Goal: Communication & Community: Ask a question

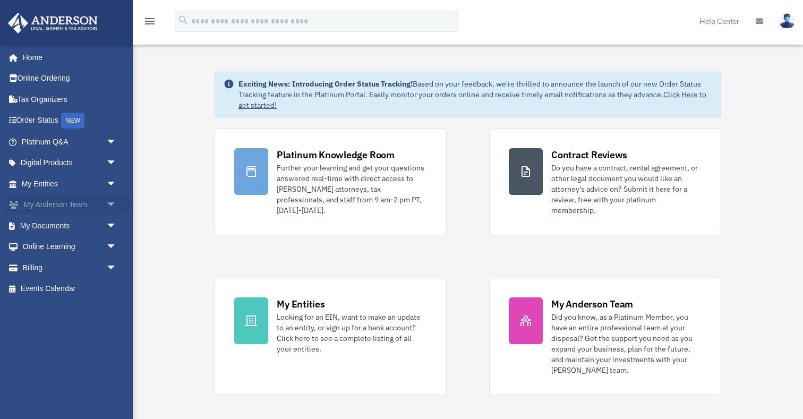
click at [79, 205] on link "My [PERSON_NAME] Team arrow_drop_down" at bounding box center [69, 204] width 125 height 21
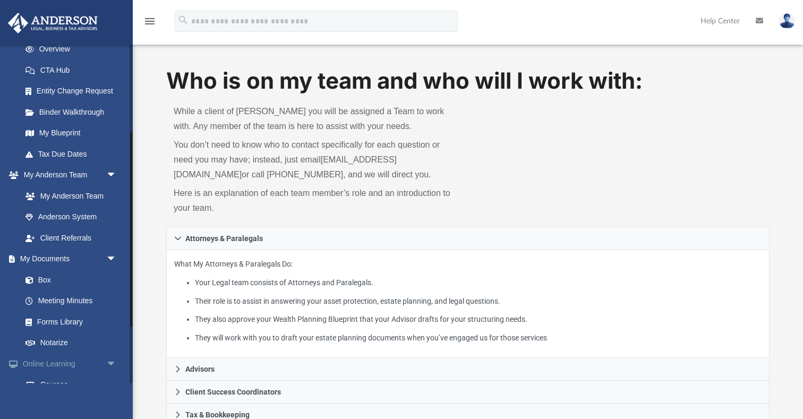
scroll to position [154, 0]
click at [46, 277] on link "Box" at bounding box center [74, 280] width 118 height 21
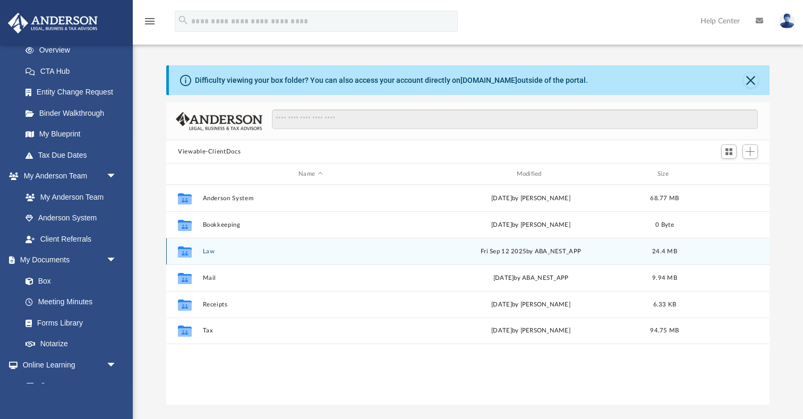
scroll to position [241, 603]
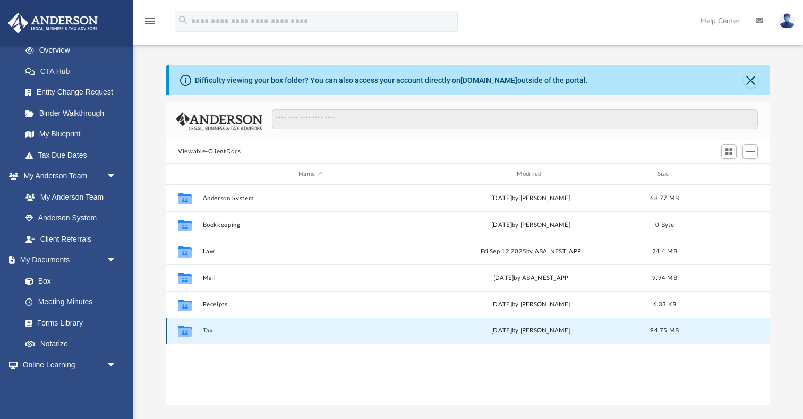
click at [207, 329] on button "Tax" at bounding box center [311, 330] width 216 height 7
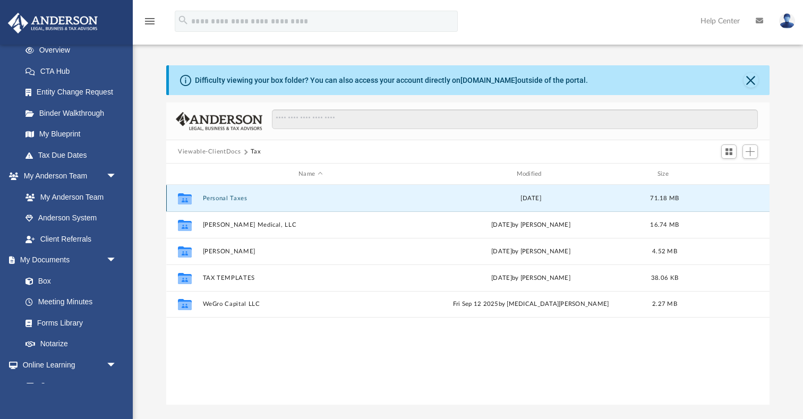
click at [223, 198] on button "Personal Taxes" at bounding box center [311, 198] width 216 height 7
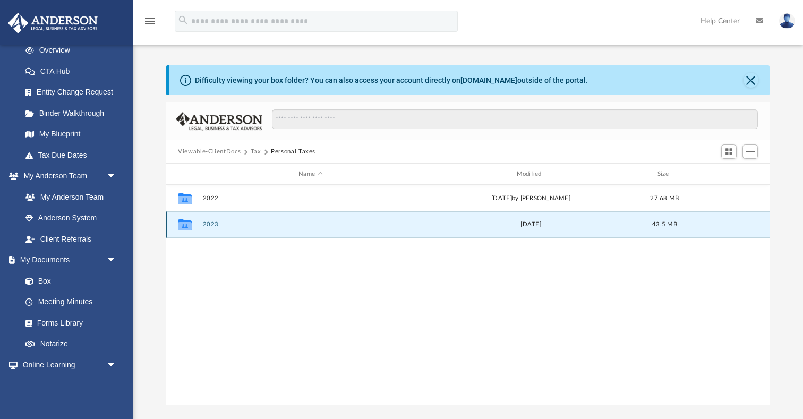
click at [213, 226] on button "2023" at bounding box center [311, 224] width 216 height 7
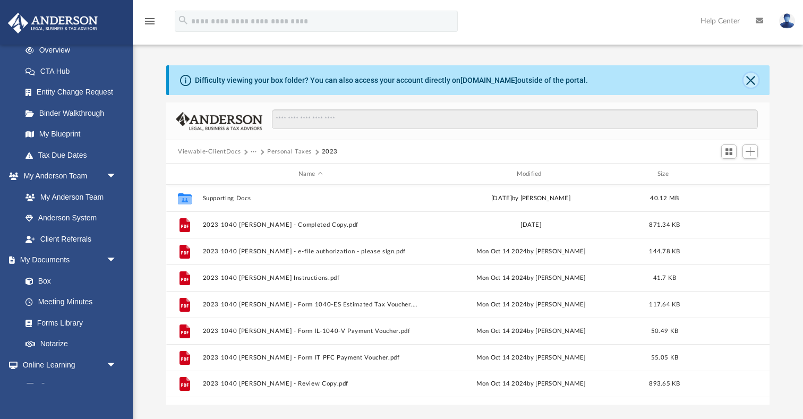
click at [744, 83] on button "Close" at bounding box center [750, 80] width 15 height 15
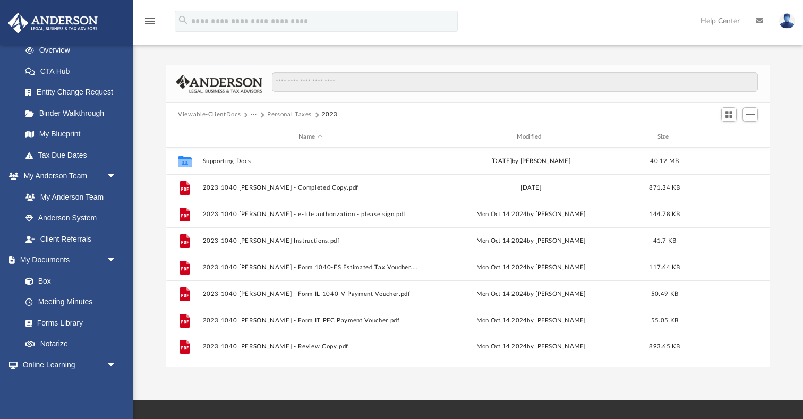
click at [214, 114] on button "Viewable-ClientDocs" at bounding box center [209, 115] width 63 height 10
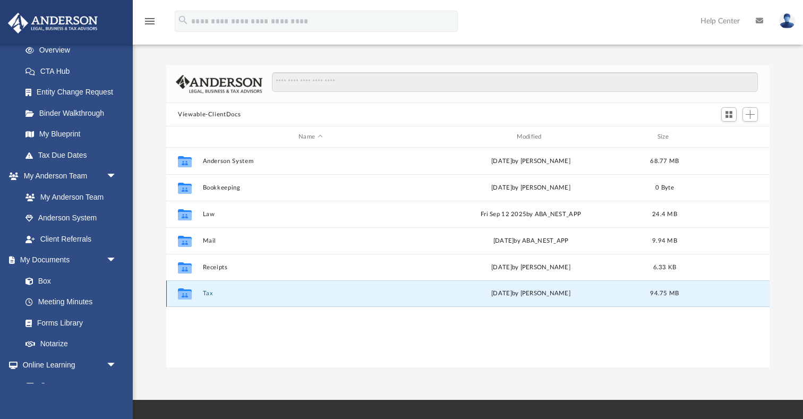
click at [208, 296] on button "Tax" at bounding box center [311, 293] width 216 height 7
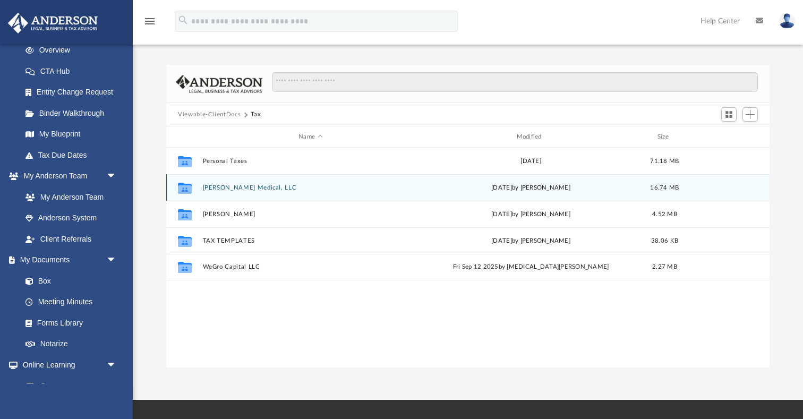
click at [237, 188] on button "Spearman Medical, LLC" at bounding box center [311, 187] width 216 height 7
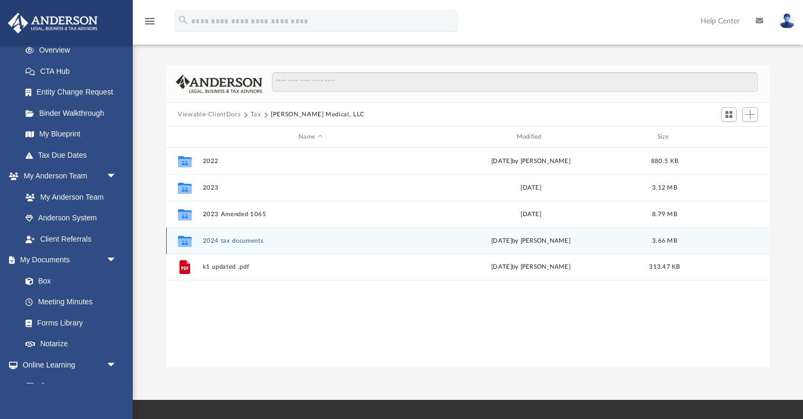
click at [243, 241] on button "2024 tax documents" at bounding box center [311, 240] width 216 height 7
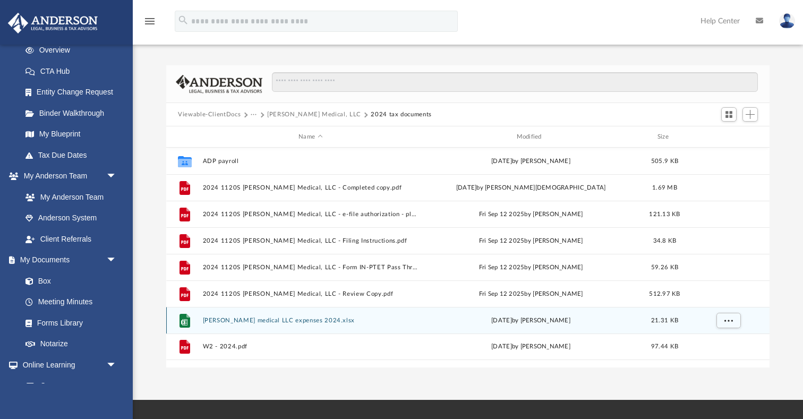
click at [239, 321] on button "spearman medical LLC expenses 2024.xlsx" at bounding box center [311, 320] width 216 height 7
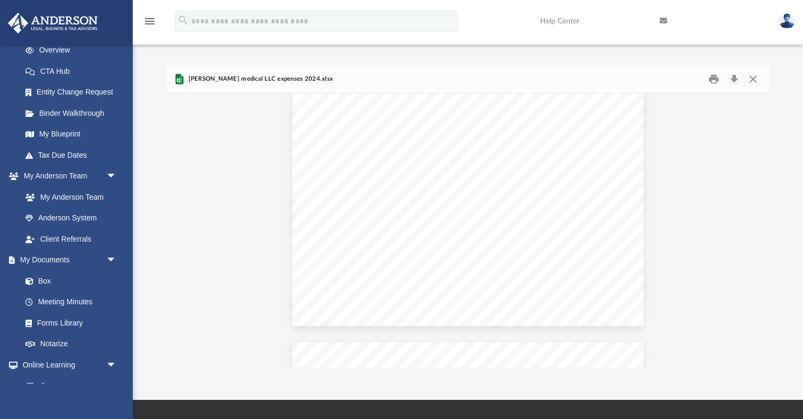
scroll to position [1487, 0]
click at [732, 84] on button "Download" at bounding box center [733, 79] width 19 height 16
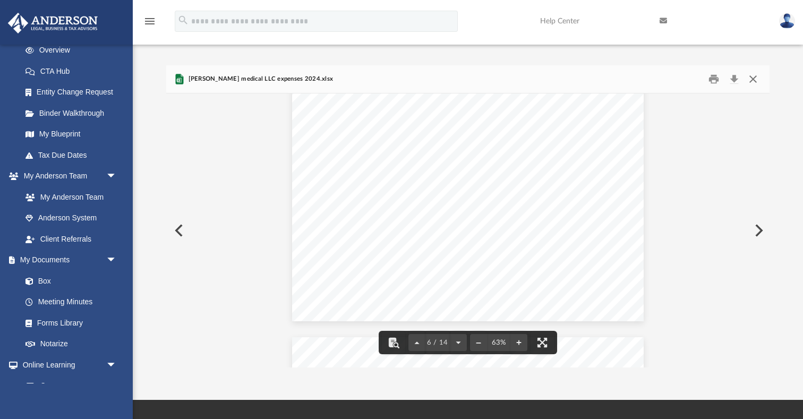
click at [756, 80] on button "Close" at bounding box center [752, 79] width 19 height 16
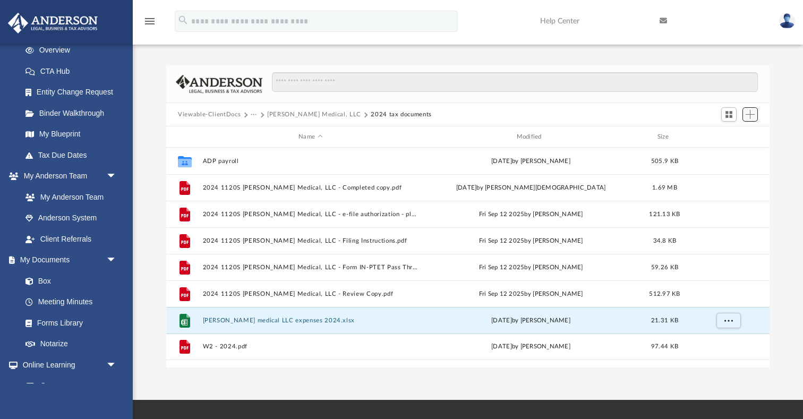
click at [752, 114] on span "Add" at bounding box center [749, 114] width 9 height 9
click at [736, 133] on li "Upload" at bounding box center [735, 135] width 34 height 11
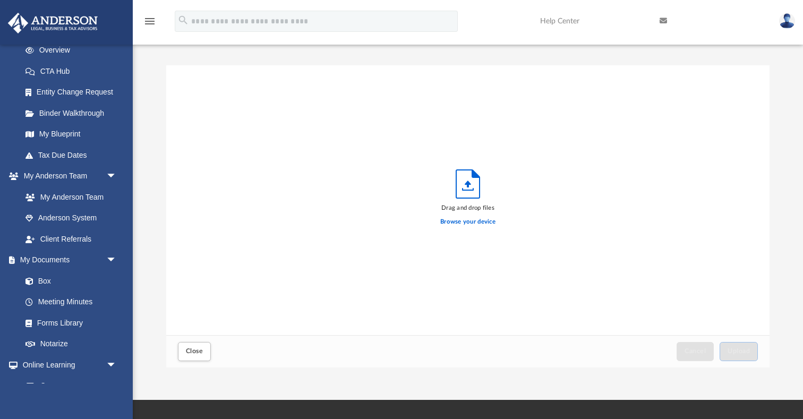
scroll to position [269, 603]
click at [474, 221] on label "Browse your device" at bounding box center [467, 222] width 55 height 10
click at [0, 0] on input "Browse your device" at bounding box center [0, 0] width 0 height 0
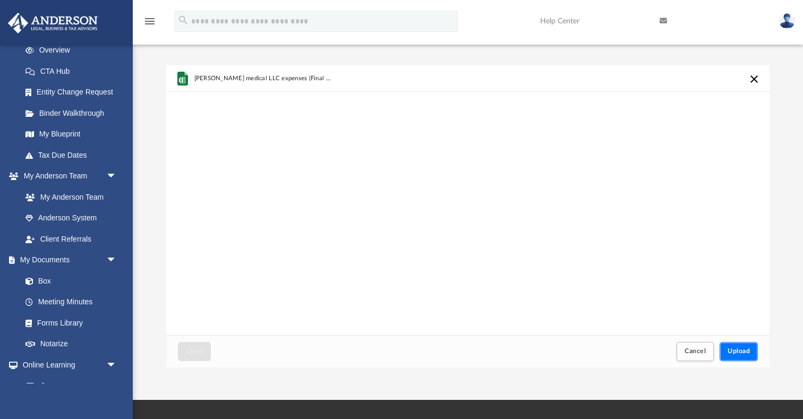
click at [740, 352] on span "Upload" at bounding box center [738, 351] width 22 height 6
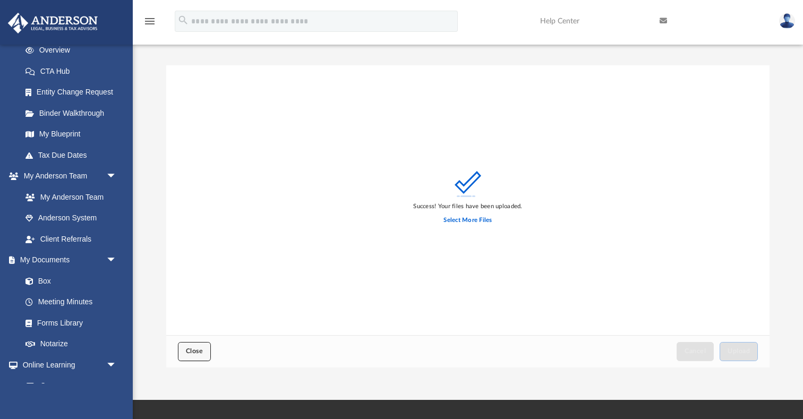
click at [196, 353] on span "Close" at bounding box center [194, 351] width 17 height 6
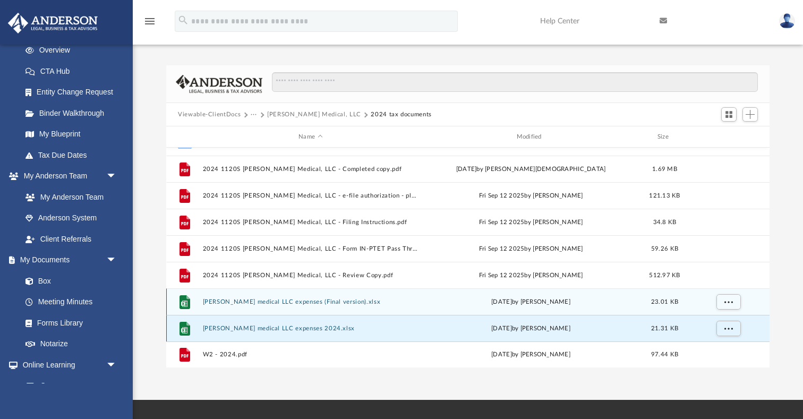
scroll to position [0, 0]
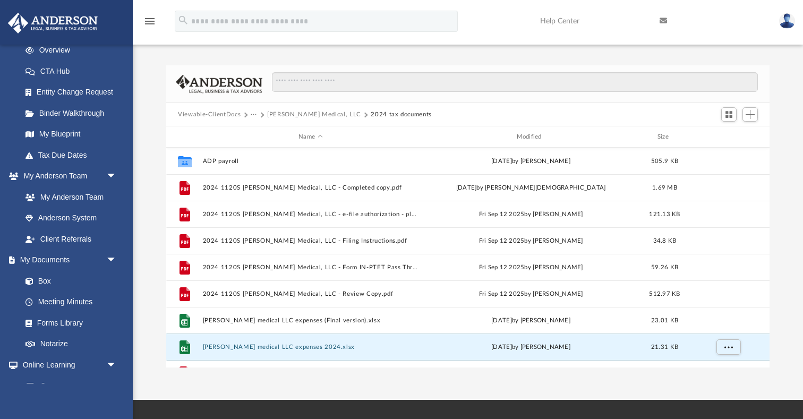
click at [305, 114] on button "Spearman Medical, LLC" at bounding box center [314, 115] width 94 height 10
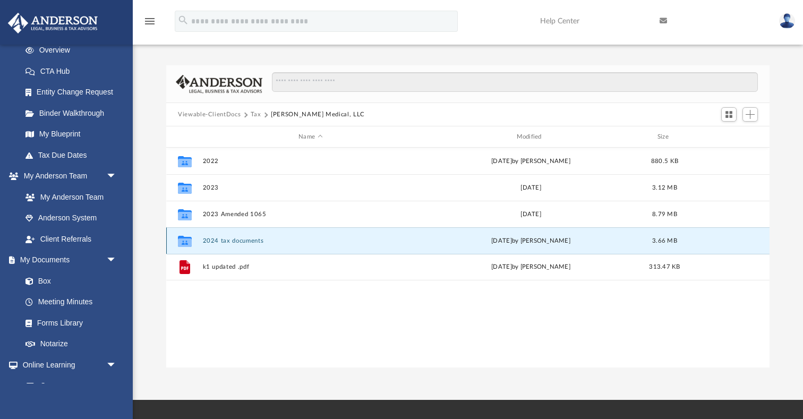
click at [251, 238] on button "2024 tax documents" at bounding box center [311, 240] width 216 height 7
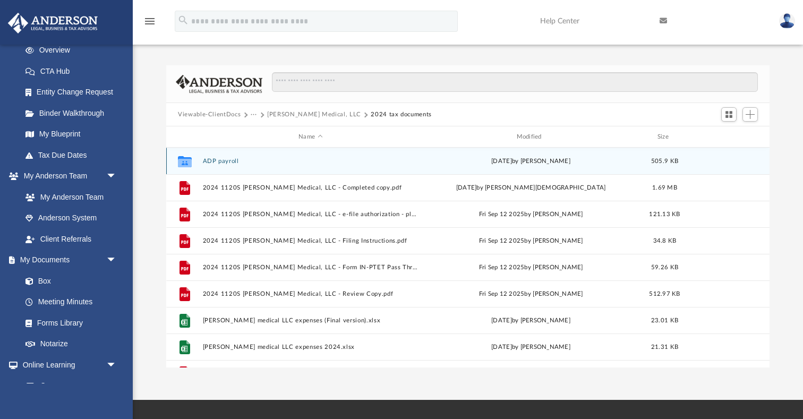
scroll to position [19, 0]
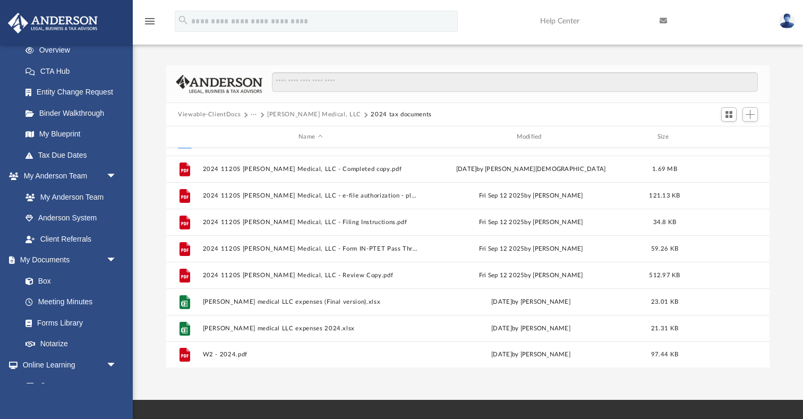
click at [202, 110] on button "Viewable-ClientDocs" at bounding box center [209, 115] width 63 height 10
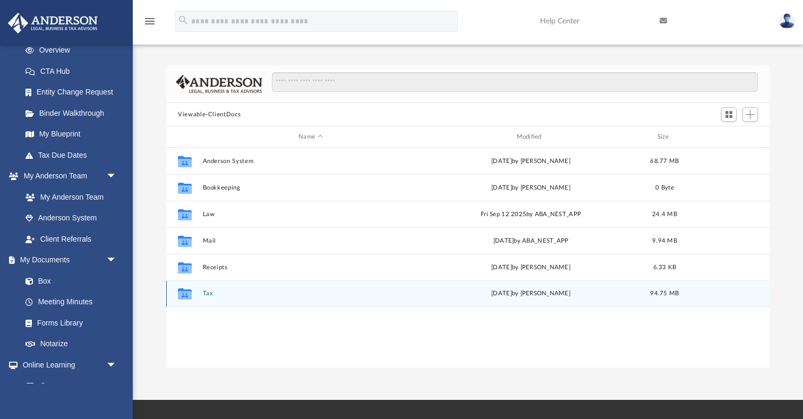
click at [207, 294] on button "Tax" at bounding box center [311, 293] width 216 height 7
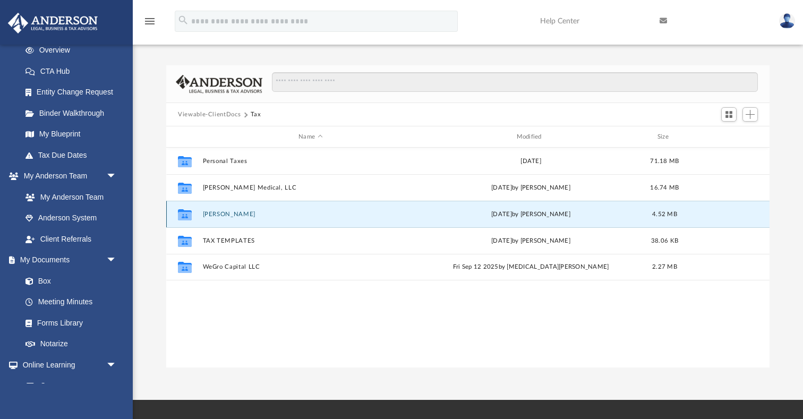
click at [230, 213] on button "Spearman, Daniel" at bounding box center [311, 214] width 216 height 7
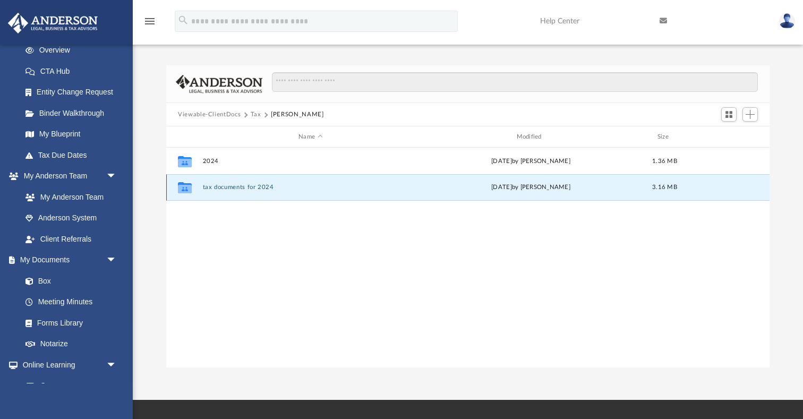
click at [230, 190] on button "tax documents for 2024" at bounding box center [311, 187] width 216 height 7
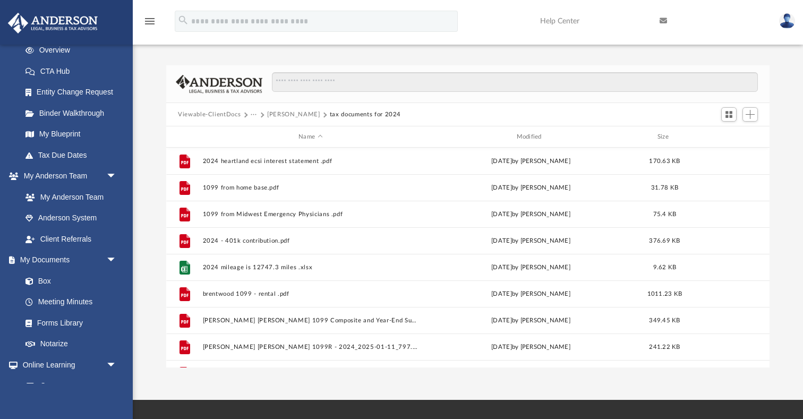
click at [233, 114] on button "Viewable-ClientDocs" at bounding box center [209, 115] width 63 height 10
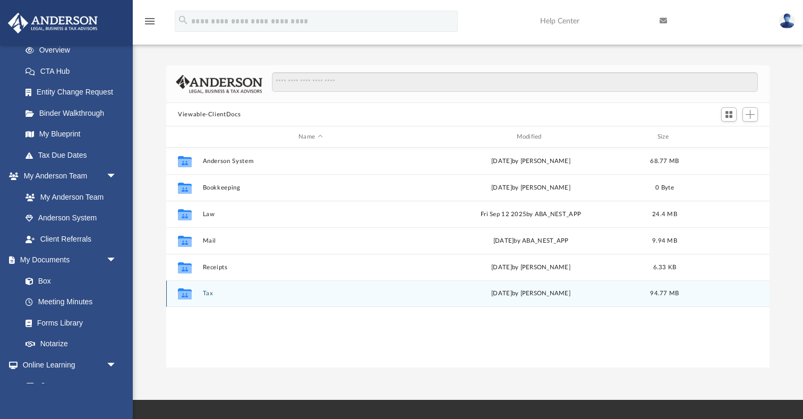
click at [207, 301] on div "Collaborated Folder Tax today by Daniel Spearman 94.77 MB" at bounding box center [467, 293] width 603 height 27
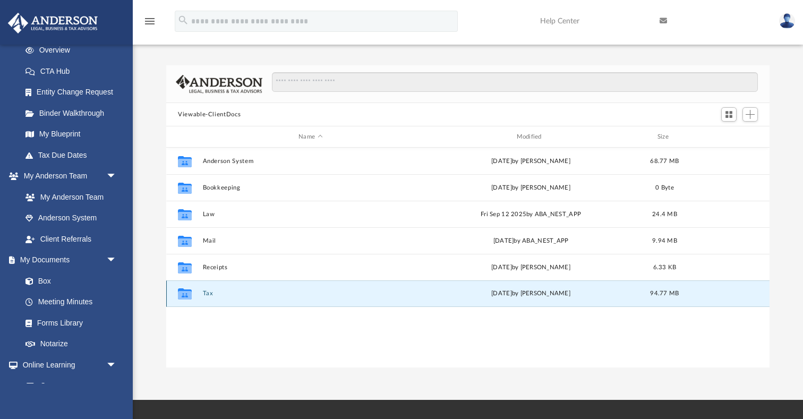
click at [207, 294] on button "Tax" at bounding box center [311, 293] width 216 height 7
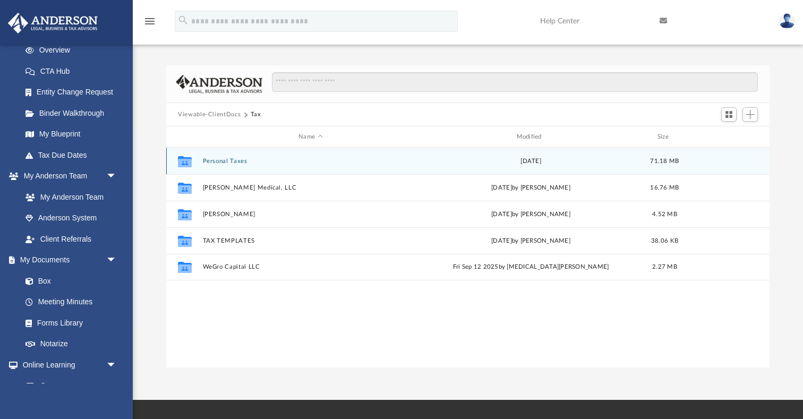
click at [223, 163] on button "Personal Taxes" at bounding box center [311, 161] width 216 height 7
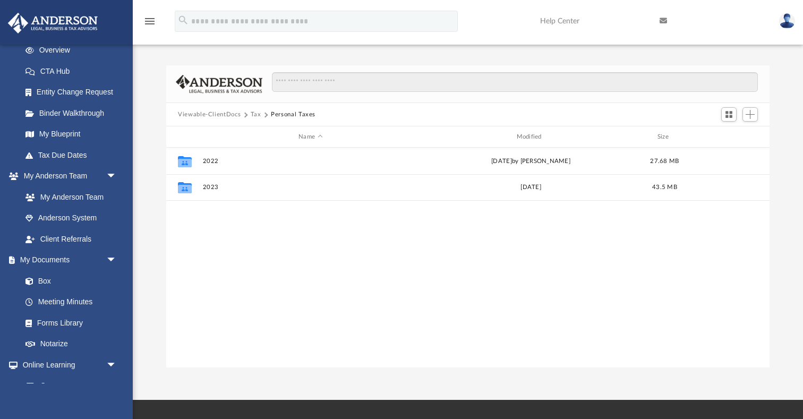
click at [225, 115] on button "Viewable-ClientDocs" at bounding box center [209, 115] width 63 height 10
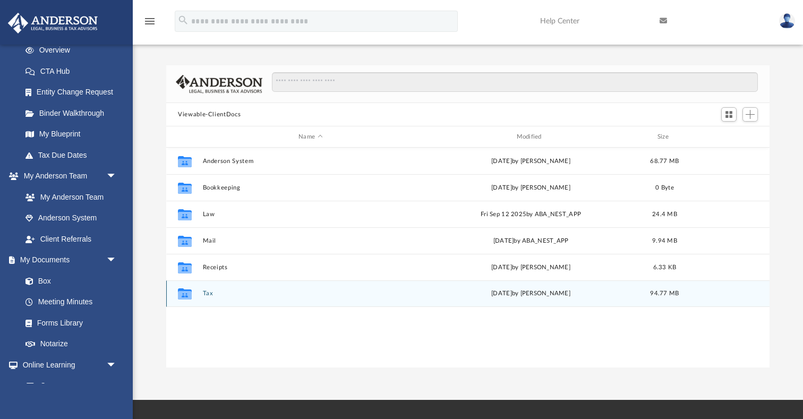
click at [203, 295] on button "Tax" at bounding box center [311, 293] width 216 height 7
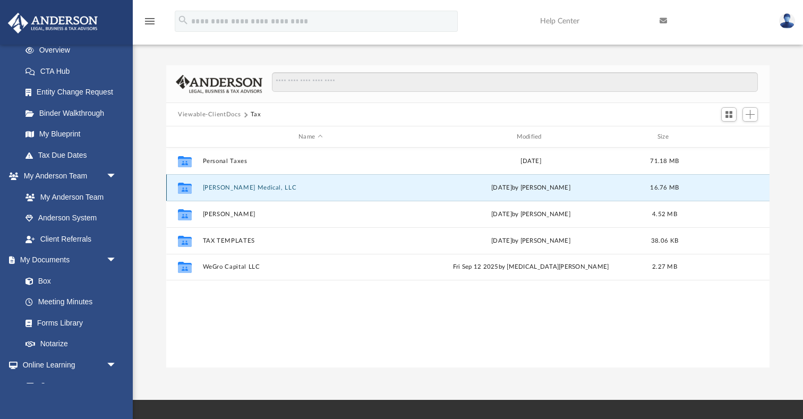
click at [240, 191] on button "Spearman Medical, LLC" at bounding box center [311, 187] width 216 height 7
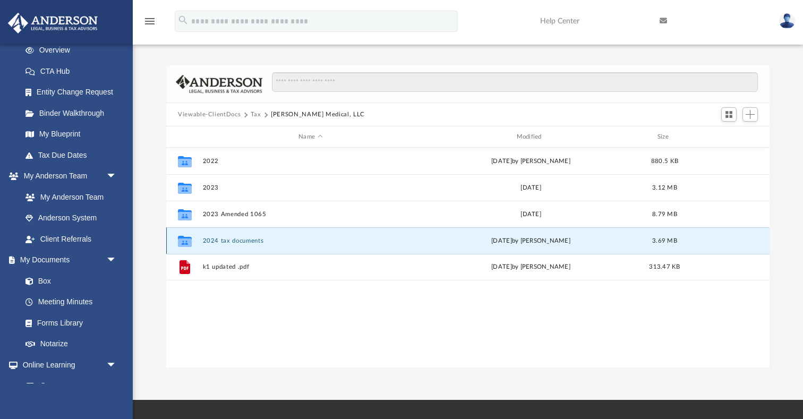
click at [244, 240] on button "2024 tax documents" at bounding box center [311, 240] width 216 height 7
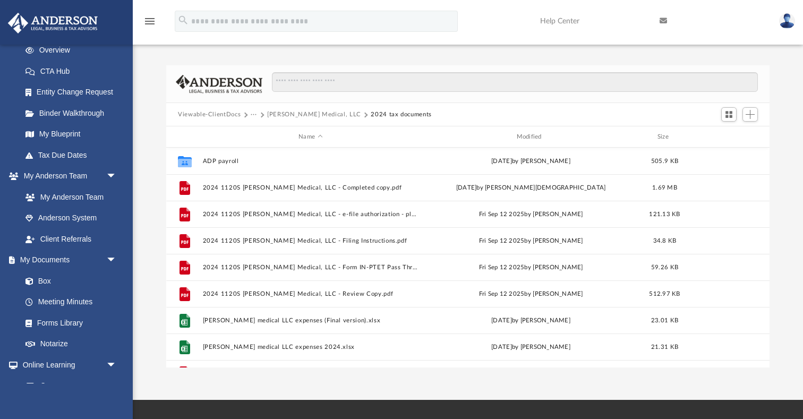
click at [204, 115] on button "Viewable-ClientDocs" at bounding box center [209, 115] width 63 height 10
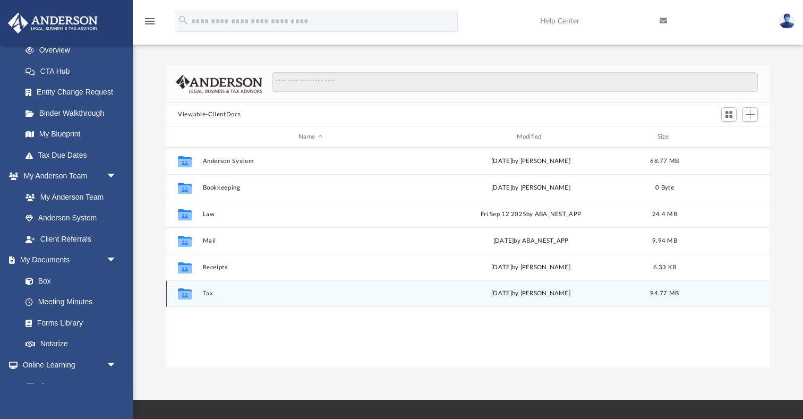
click at [207, 294] on button "Tax" at bounding box center [311, 293] width 216 height 7
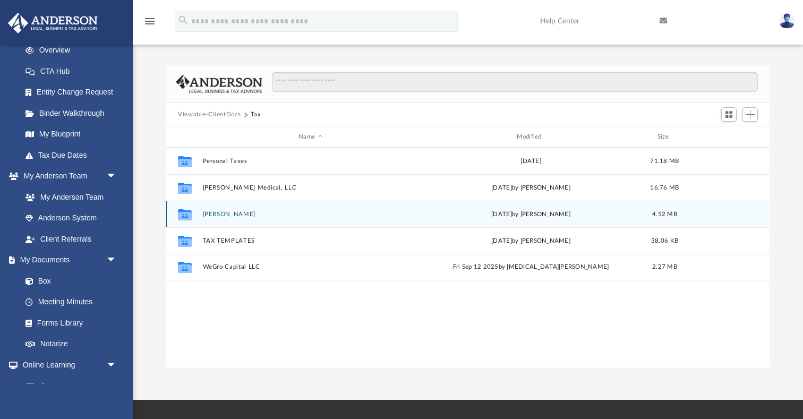
click at [224, 219] on div "Collaborated Folder Spearman, Daniel today by Alex Price 4.52 MB" at bounding box center [467, 214] width 603 height 27
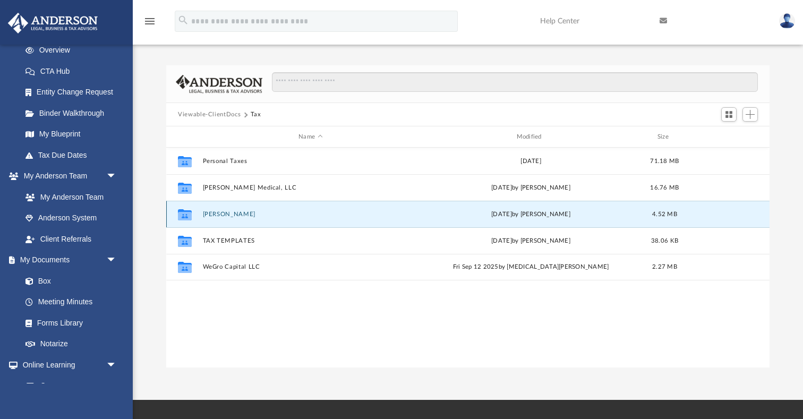
click at [227, 215] on button "Spearman, Daniel" at bounding box center [311, 214] width 216 height 7
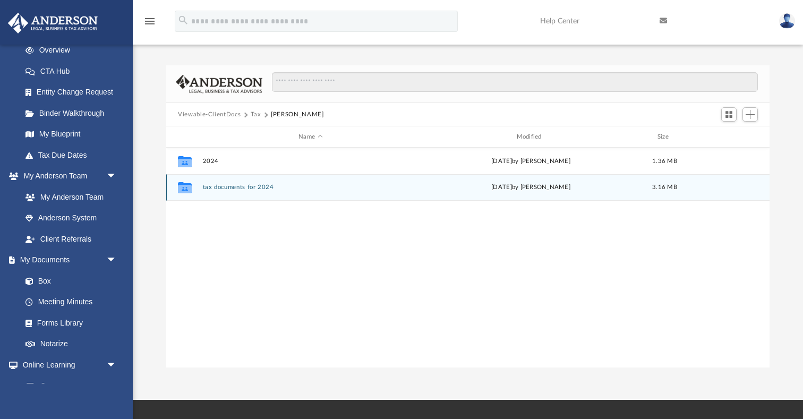
click at [242, 191] on div "Collaborated Folder tax documents for 2024 Fri Sep 5 2025 by Daniel Spearman 3.…" at bounding box center [467, 187] width 603 height 27
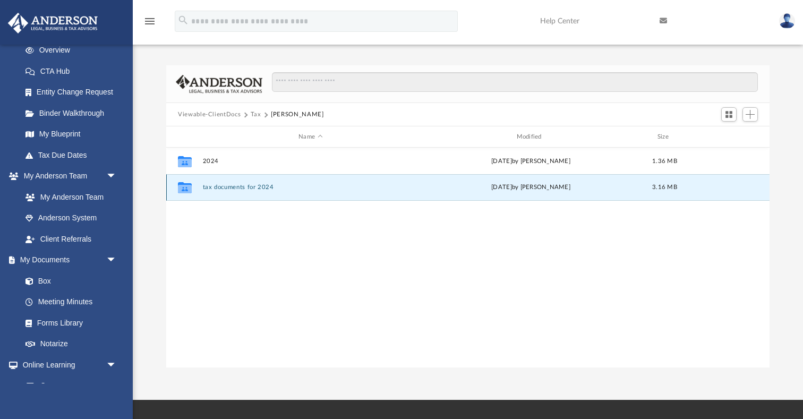
click at [245, 188] on button "tax documents for 2024" at bounding box center [311, 187] width 216 height 7
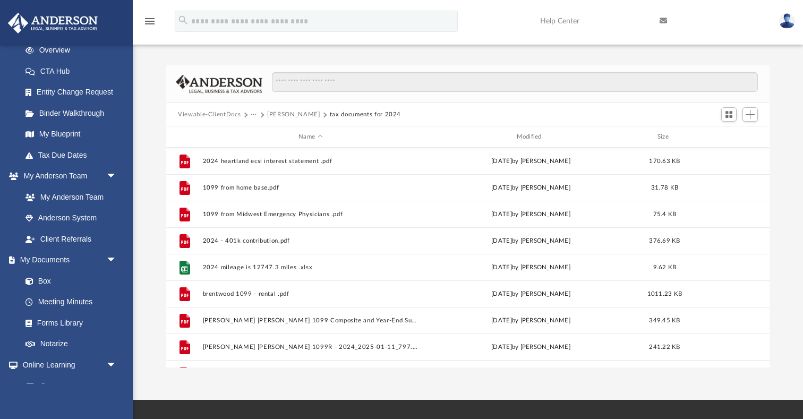
click at [220, 110] on button "Viewable-ClientDocs" at bounding box center [209, 115] width 63 height 10
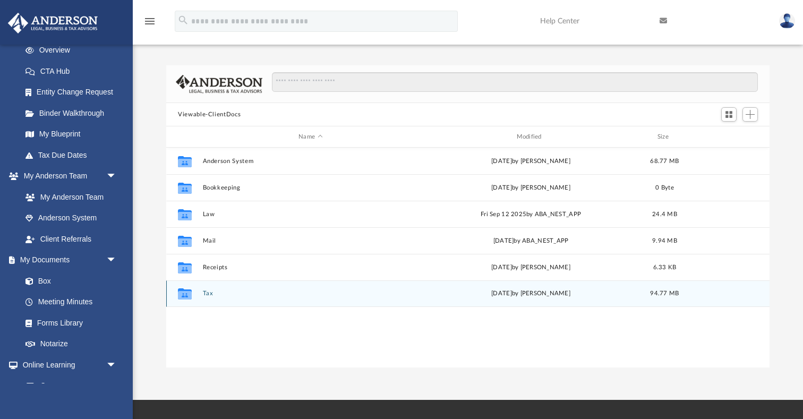
click at [209, 296] on button "Tax" at bounding box center [311, 293] width 216 height 7
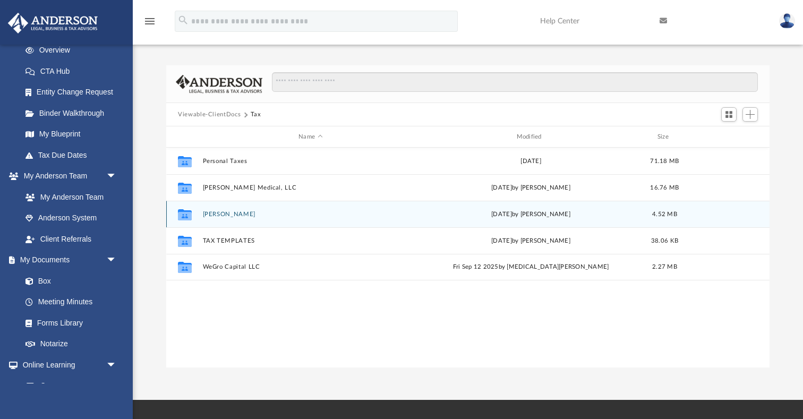
click at [244, 214] on button "Spearman, Daniel" at bounding box center [311, 214] width 216 height 7
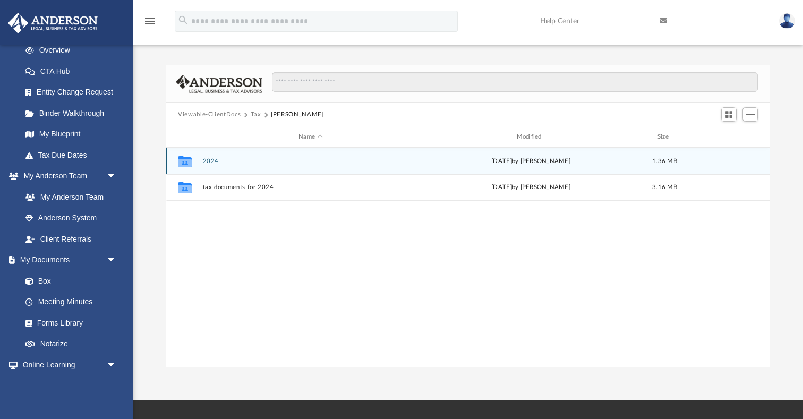
click at [215, 162] on button "2024" at bounding box center [311, 161] width 216 height 7
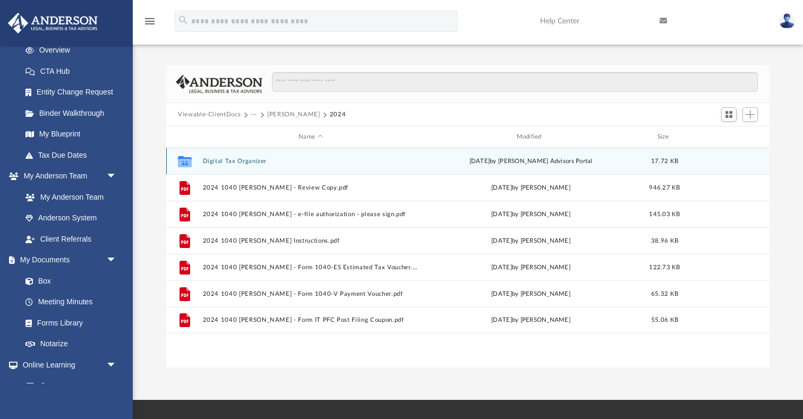
click at [220, 159] on button "Digital Tax Organizer" at bounding box center [311, 161] width 216 height 7
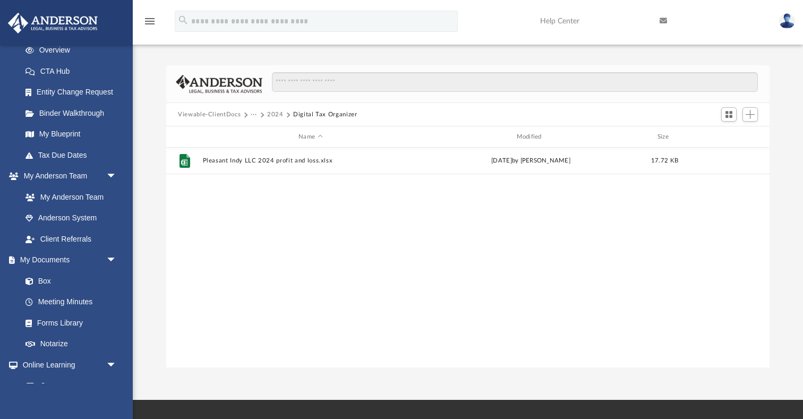
click at [270, 115] on button "2024" at bounding box center [275, 115] width 16 height 10
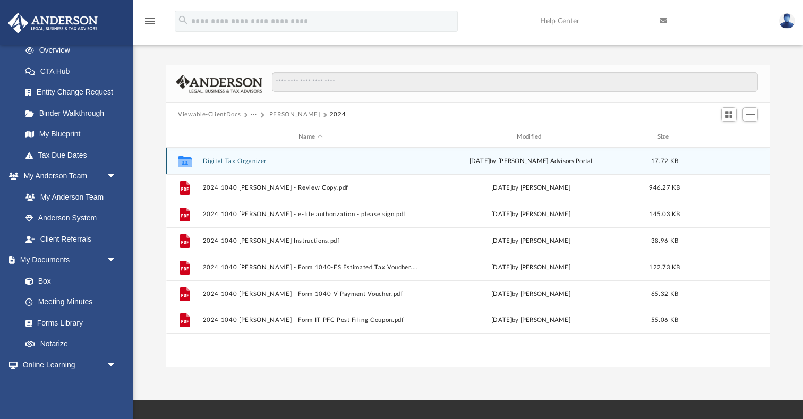
click at [243, 161] on button "Digital Tax Organizer" at bounding box center [311, 161] width 216 height 7
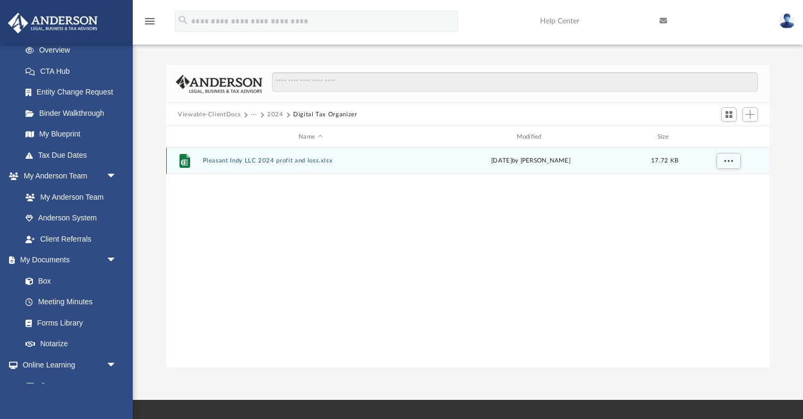
click at [268, 162] on button "Pleasant Indy LLC 2024 profit and loss.xlsx" at bounding box center [311, 160] width 216 height 7
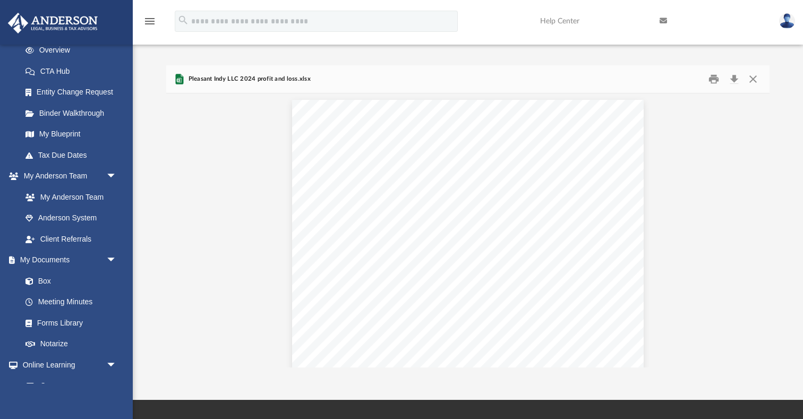
scroll to position [1158, 0]
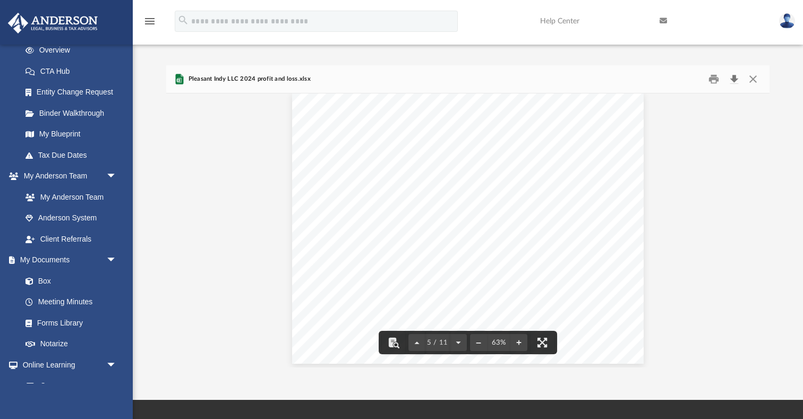
click at [735, 83] on button "Download" at bounding box center [733, 79] width 19 height 16
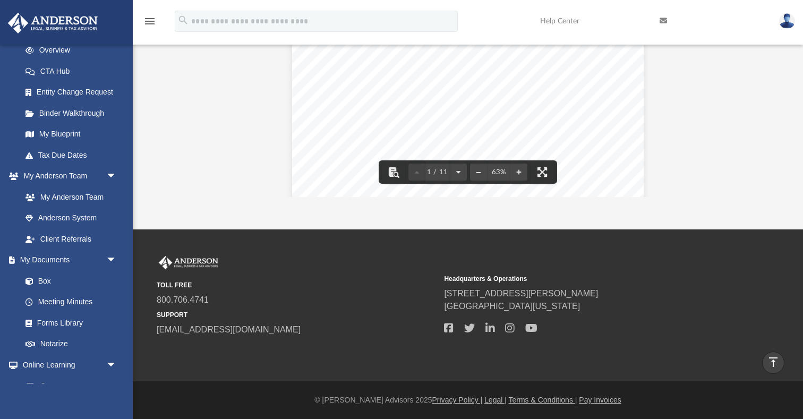
scroll to position [0, 0]
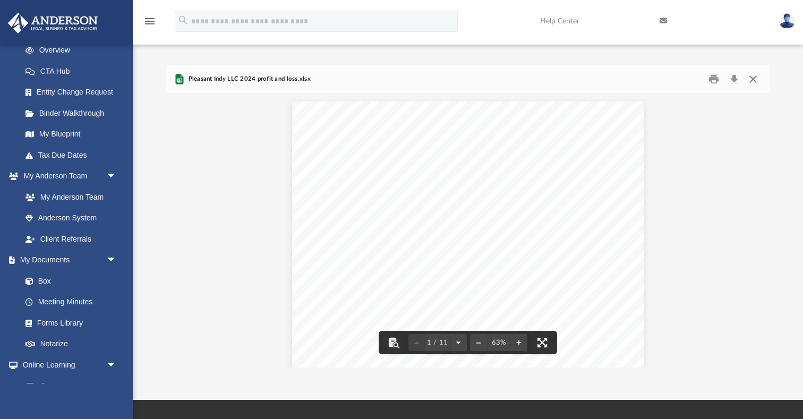
click at [754, 81] on button "Close" at bounding box center [752, 79] width 19 height 16
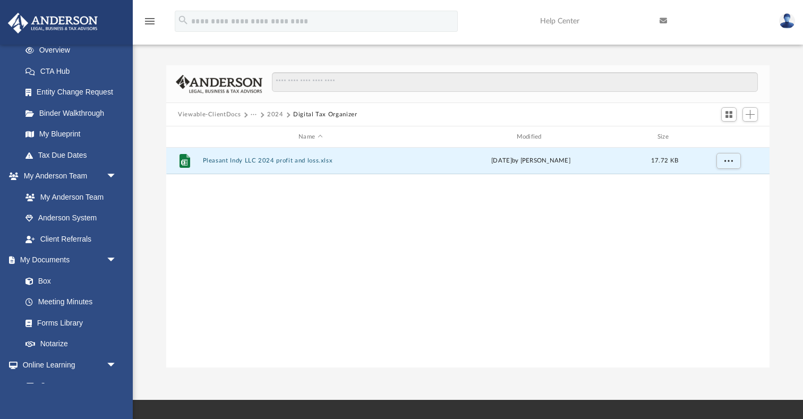
click at [272, 114] on button "2024" at bounding box center [275, 115] width 16 height 10
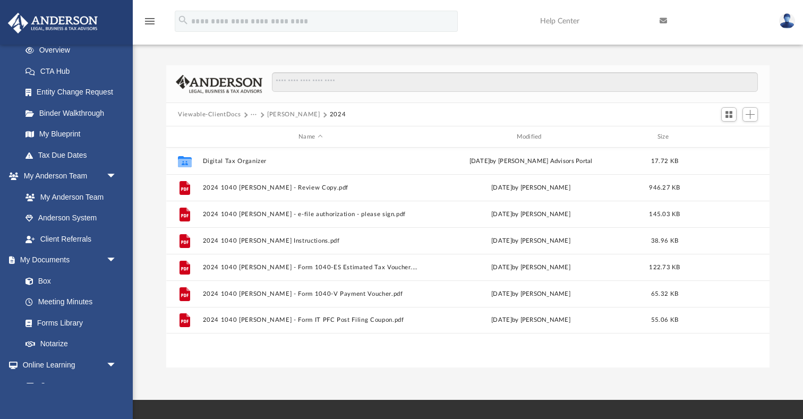
click at [211, 114] on button "Viewable-ClientDocs" at bounding box center [209, 115] width 63 height 10
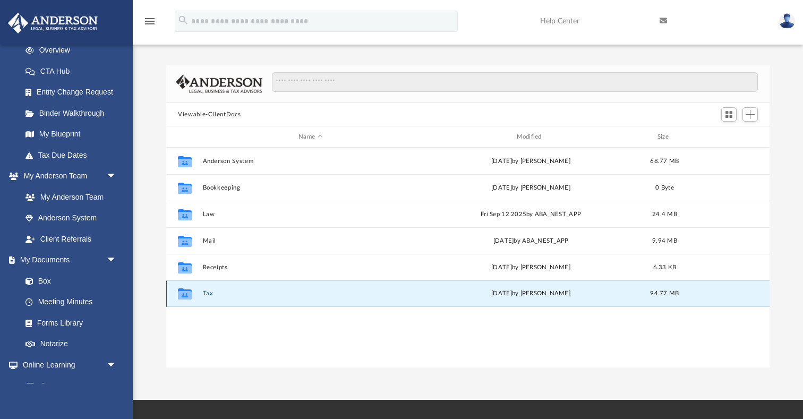
click at [209, 295] on button "Tax" at bounding box center [311, 293] width 216 height 7
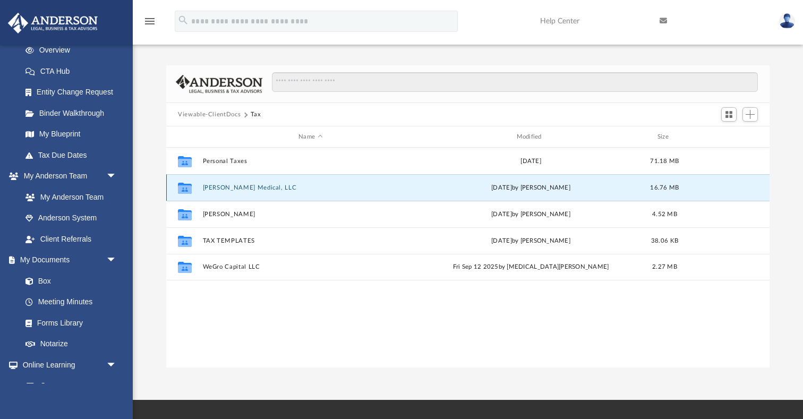
click at [246, 188] on button "Spearman Medical, LLC" at bounding box center [311, 187] width 216 height 7
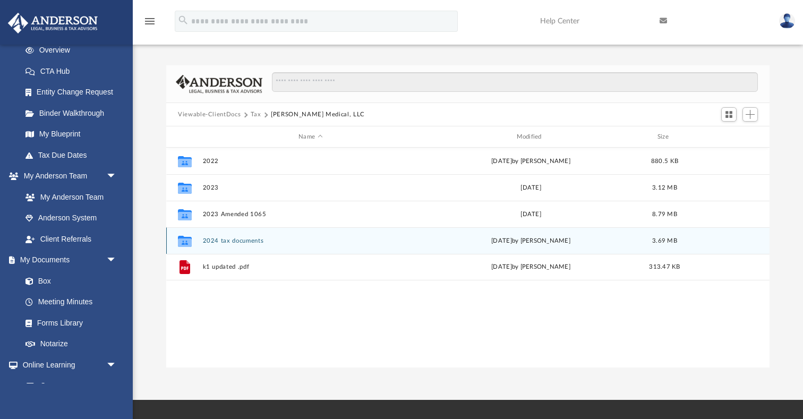
click at [231, 243] on button "2024 tax documents" at bounding box center [311, 240] width 216 height 7
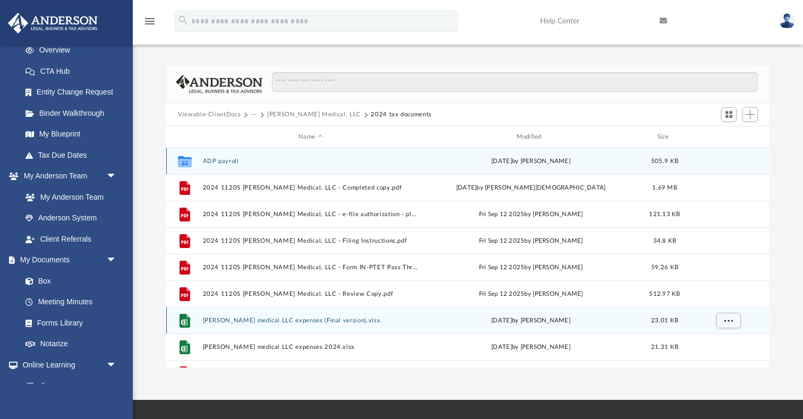
scroll to position [19, 0]
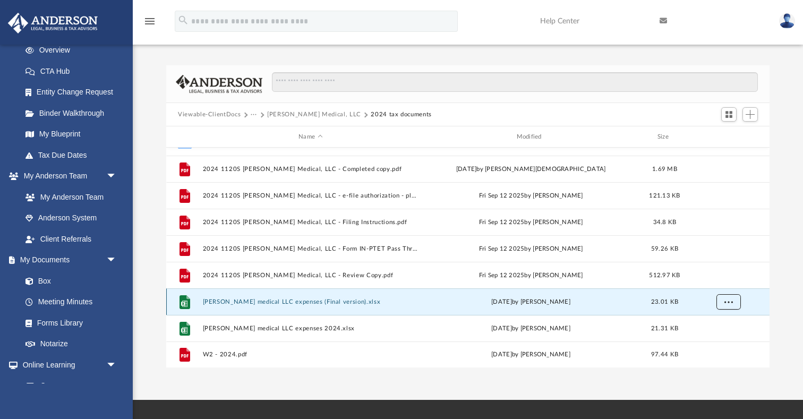
click at [728, 300] on span "More options" at bounding box center [728, 301] width 8 height 6
click at [751, 117] on span "Add" at bounding box center [749, 114] width 9 height 9
click at [739, 135] on li "Upload" at bounding box center [735, 135] width 34 height 11
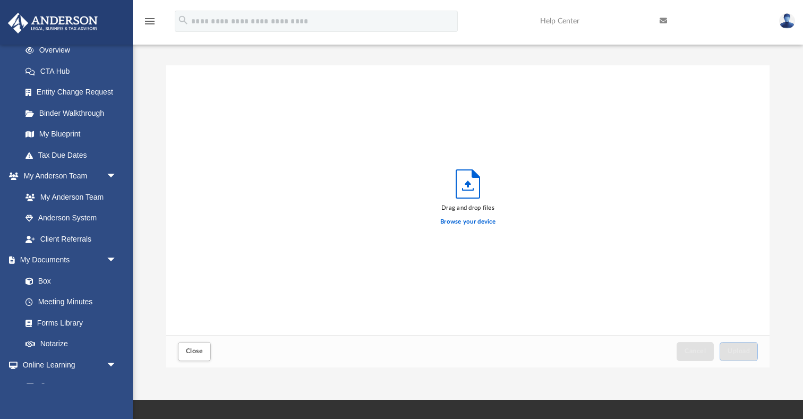
scroll to position [269, 603]
click at [470, 221] on label "Browse your device" at bounding box center [467, 222] width 55 height 10
click at [0, 0] on input "Browse your device" at bounding box center [0, 0] width 0 height 0
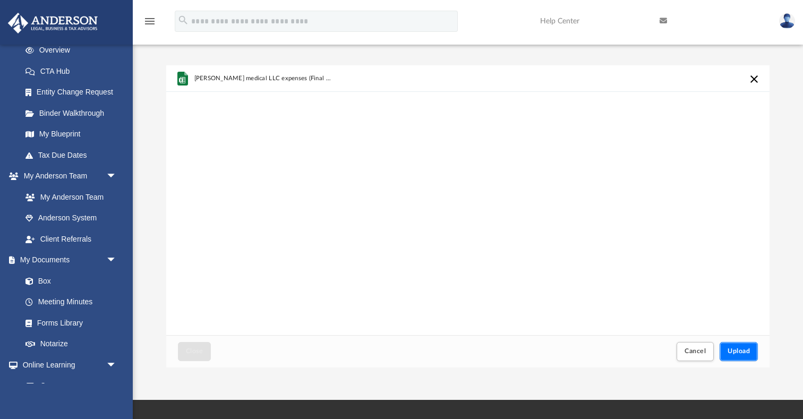
click at [737, 353] on span "Upload" at bounding box center [738, 351] width 22 height 6
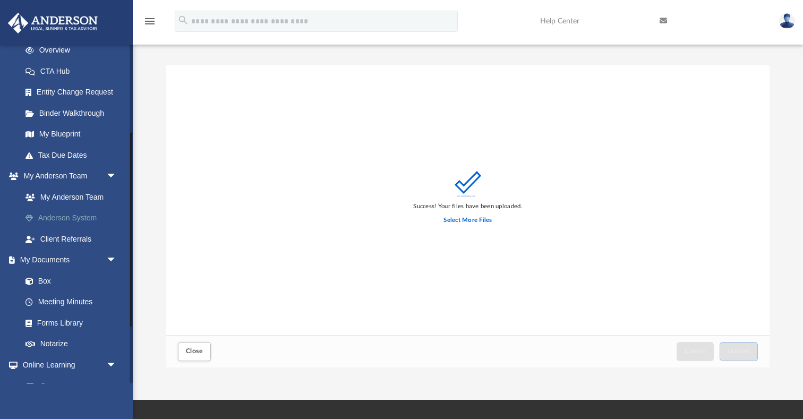
click at [76, 222] on link "Anderson System" at bounding box center [74, 218] width 118 height 21
click at [78, 200] on link "My Anderson Team" at bounding box center [74, 196] width 118 height 21
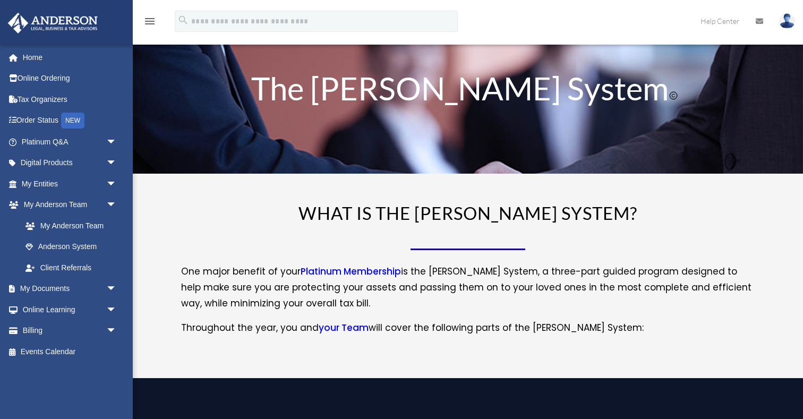
click at [78, 200] on link "My [PERSON_NAME] Team arrow_drop_down" at bounding box center [69, 204] width 125 height 21
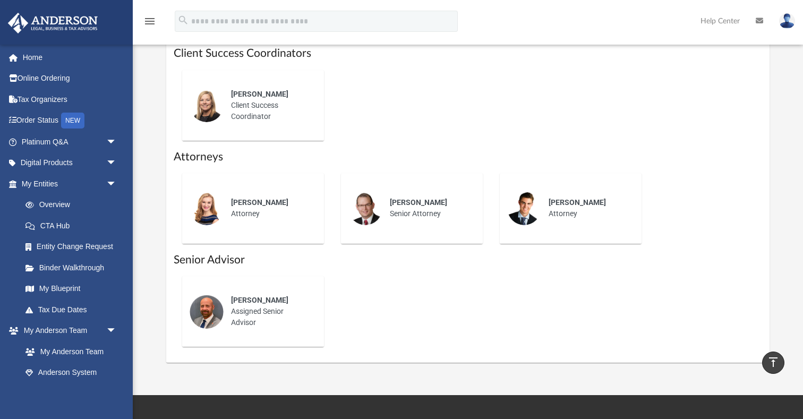
scroll to position [452, 0]
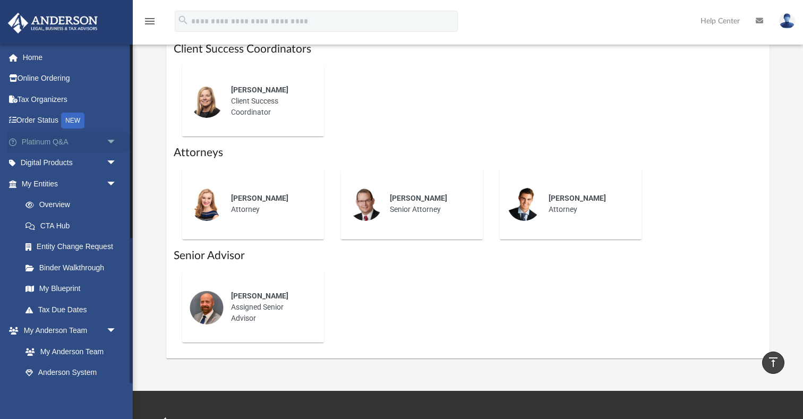
click at [49, 145] on link "Platinum Q&A arrow_drop_down" at bounding box center [69, 141] width 125 height 21
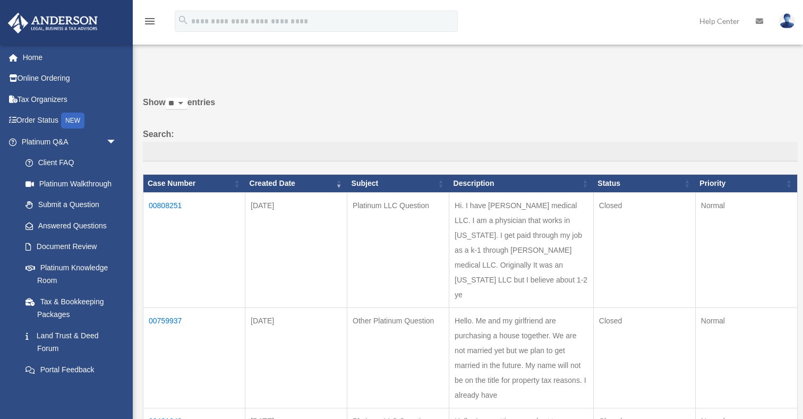
scroll to position [14, 0]
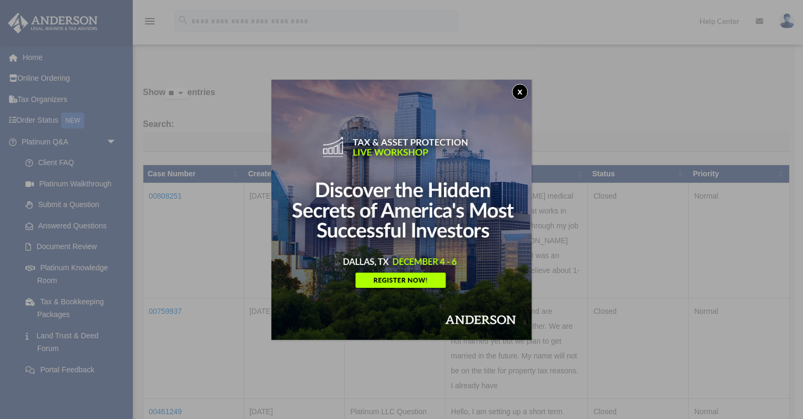
click at [524, 90] on button "x" at bounding box center [520, 92] width 16 height 16
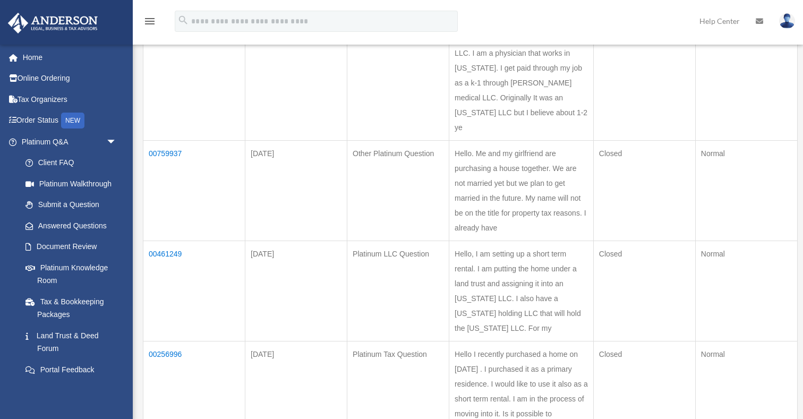
scroll to position [0, 0]
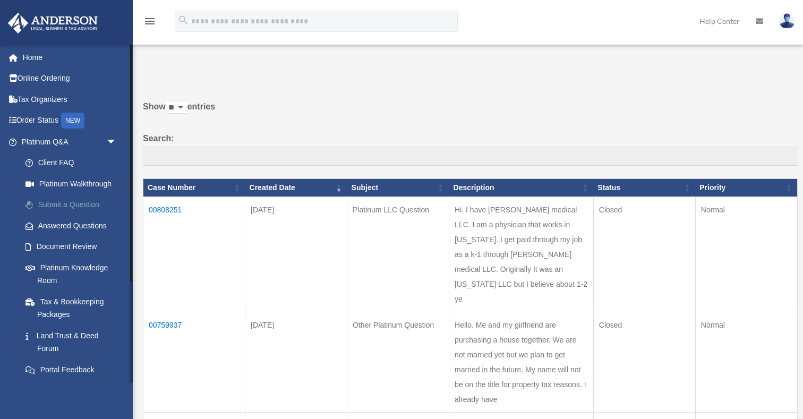
click at [87, 207] on link "Submit a Question" at bounding box center [74, 204] width 118 height 21
click at [82, 207] on link "Submit a Question" at bounding box center [74, 204] width 118 height 21
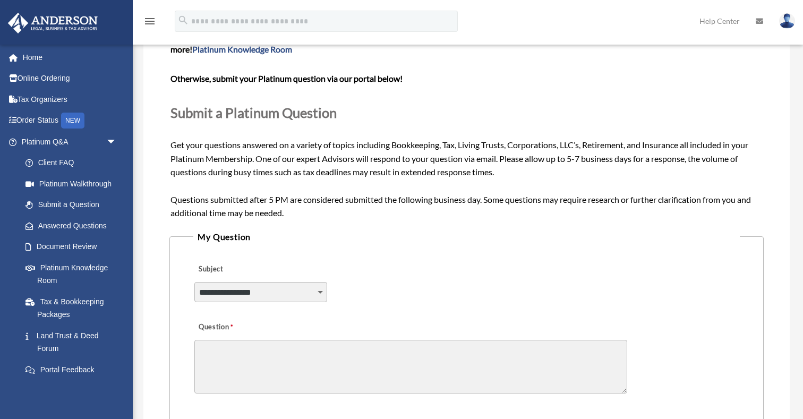
scroll to position [178, 0]
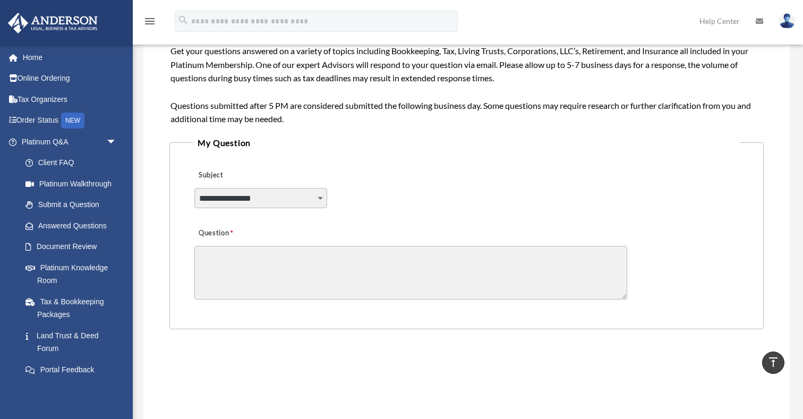
click at [250, 200] on select "**********" at bounding box center [260, 198] width 133 height 20
select select "******"
click at [194, 188] on select "**********" at bounding box center [260, 198] width 133 height 20
click at [255, 266] on textarea "Question" at bounding box center [410, 273] width 433 height 54
click at [369, 263] on textarea "Question" at bounding box center [410, 273] width 433 height 54
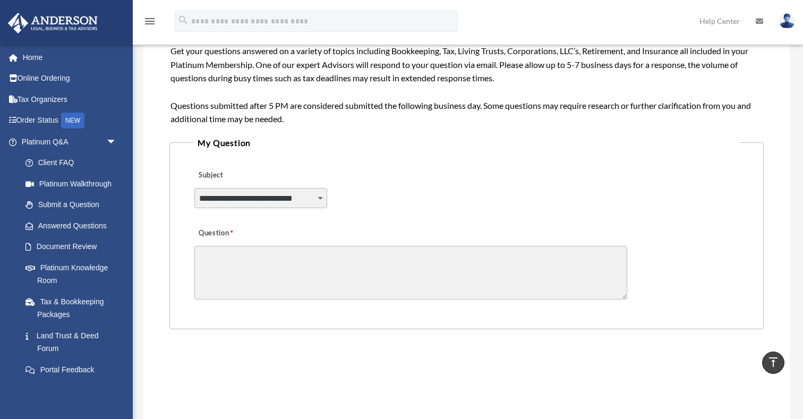
paste textarea "**********"
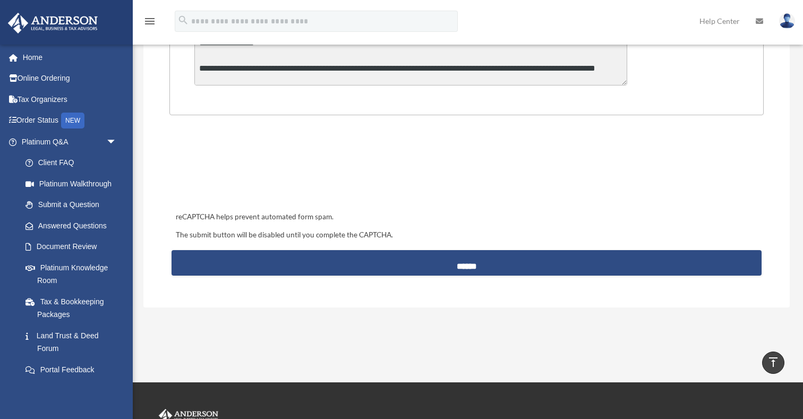
scroll to position [399, 0]
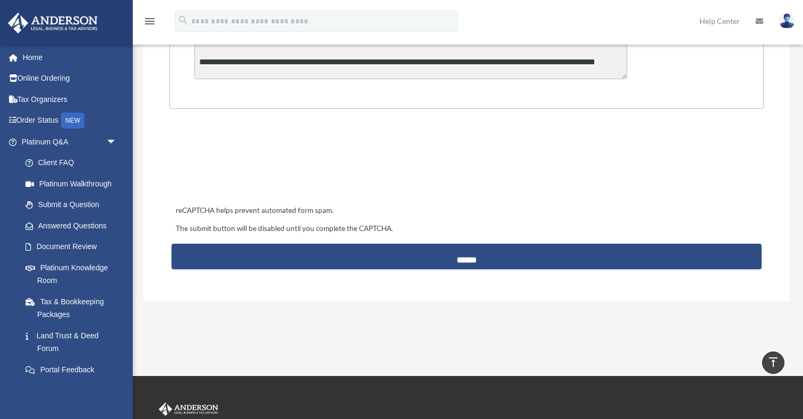
type textarea "**********"
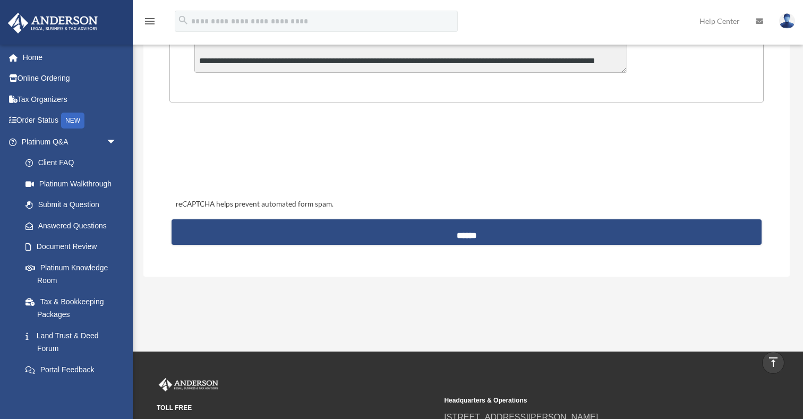
scroll to position [422, 0]
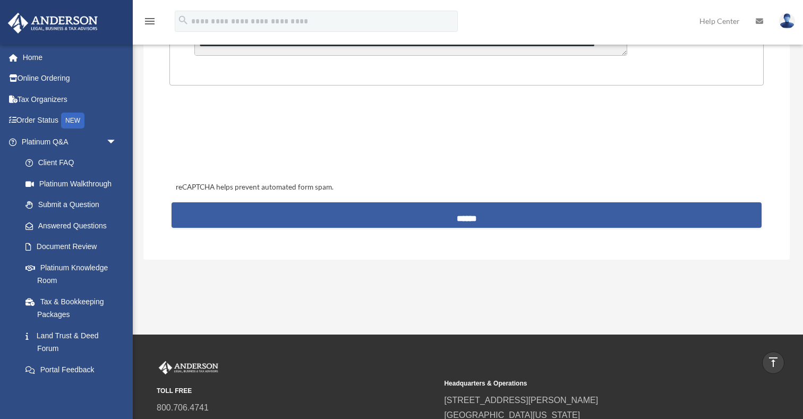
click at [346, 215] on input "******" at bounding box center [466, 214] width 590 height 25
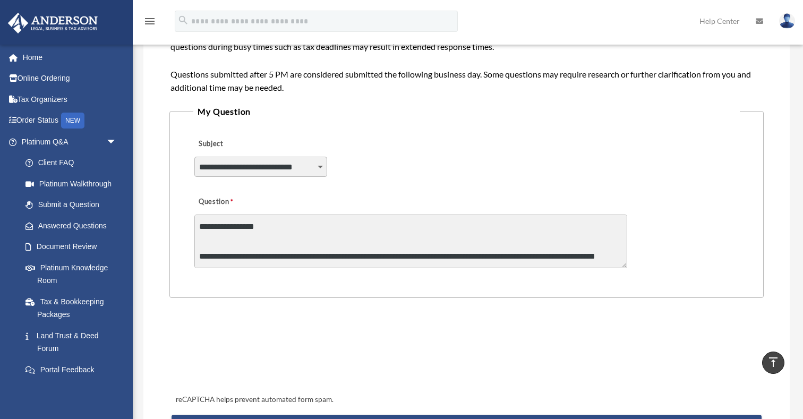
scroll to position [209, 0]
